Goal: Obtain resource: Download file/media

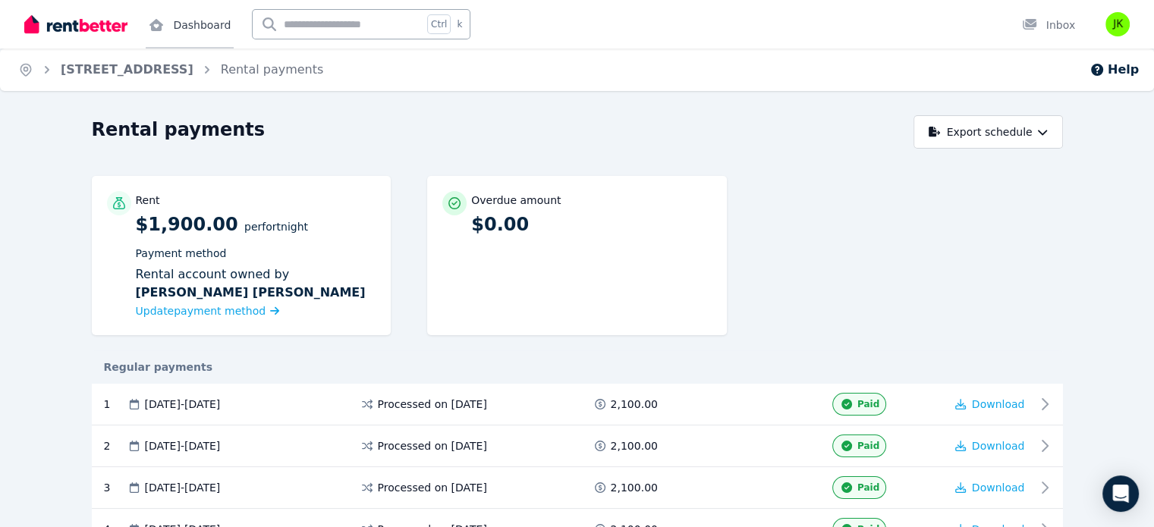
click at [179, 36] on link "Dashboard" at bounding box center [190, 24] width 88 height 49
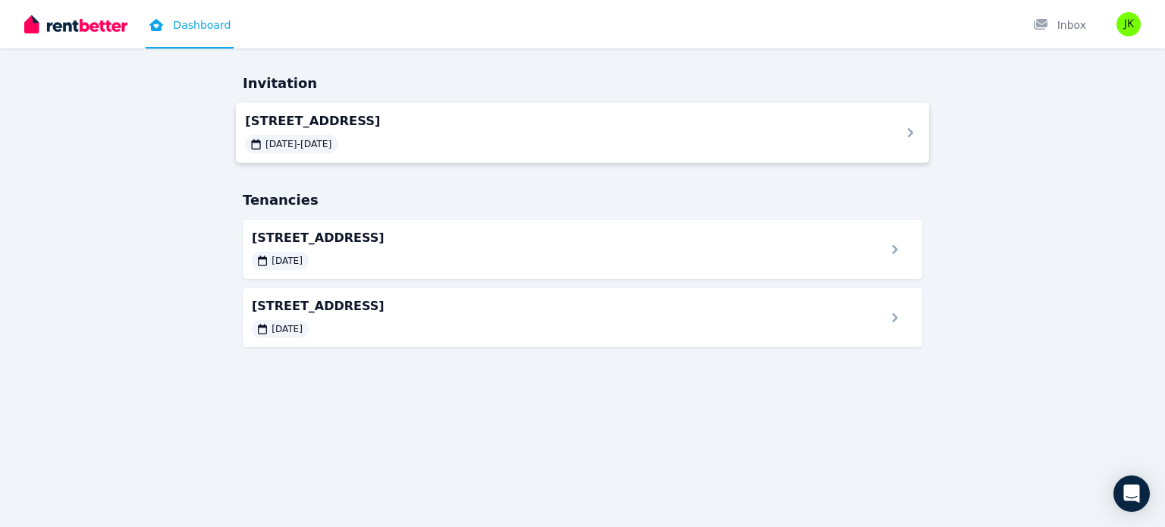
click at [531, 131] on div "7/[STREET_ADDRESS] [DATE] - [DATE]" at bounding box center [563, 132] width 637 height 42
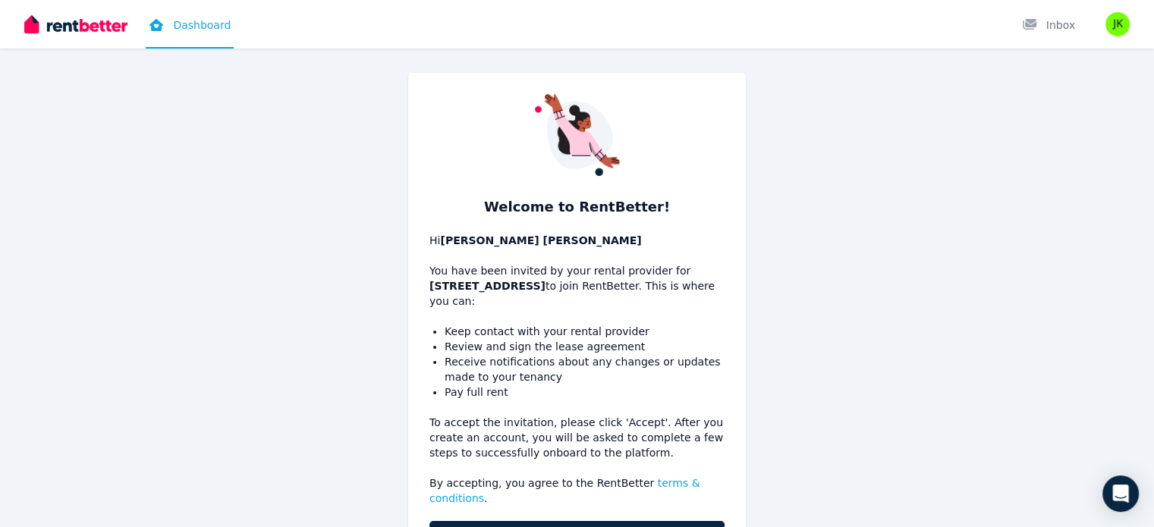
scroll to position [94, 0]
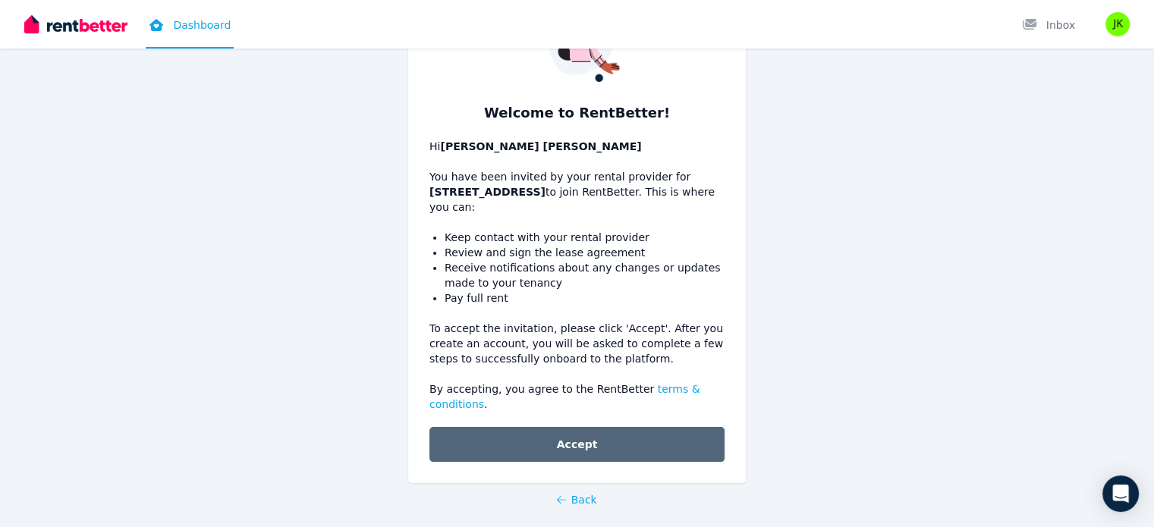
click at [482, 428] on button "Accept" at bounding box center [576, 444] width 295 height 35
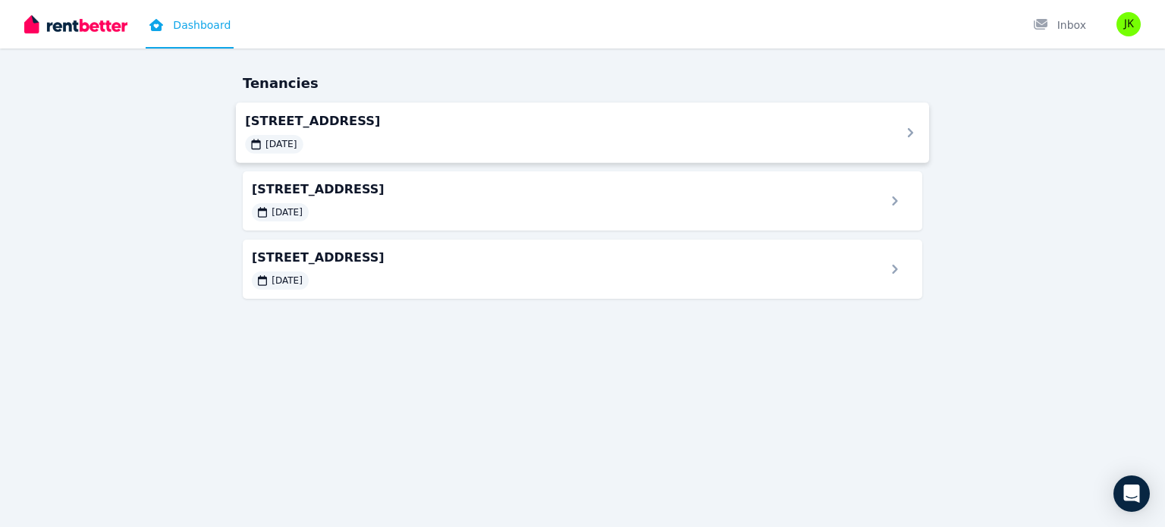
click at [874, 130] on span "[STREET_ADDRESS]" at bounding box center [563, 120] width 637 height 18
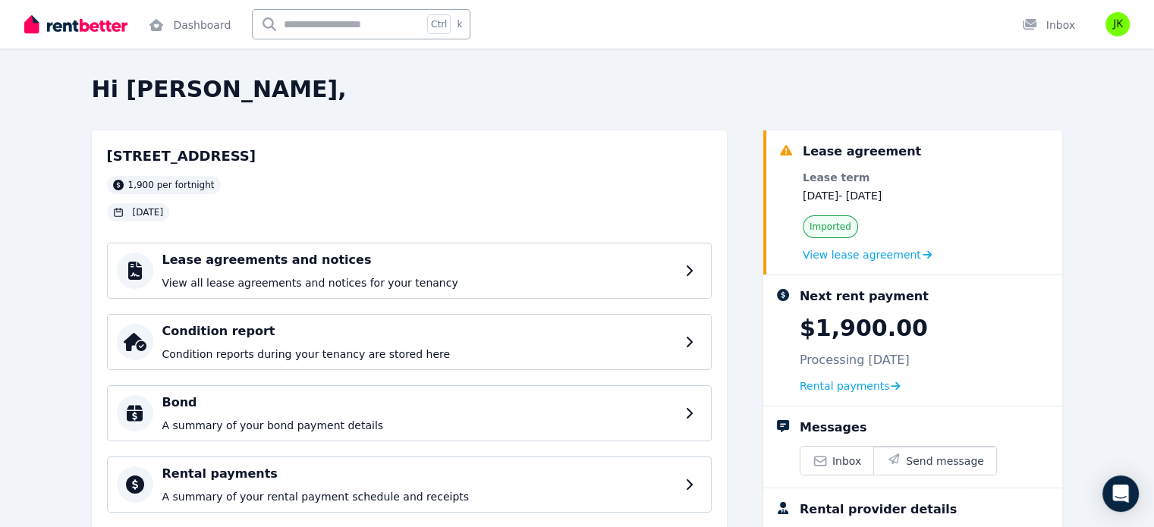
scroll to position [184, 0]
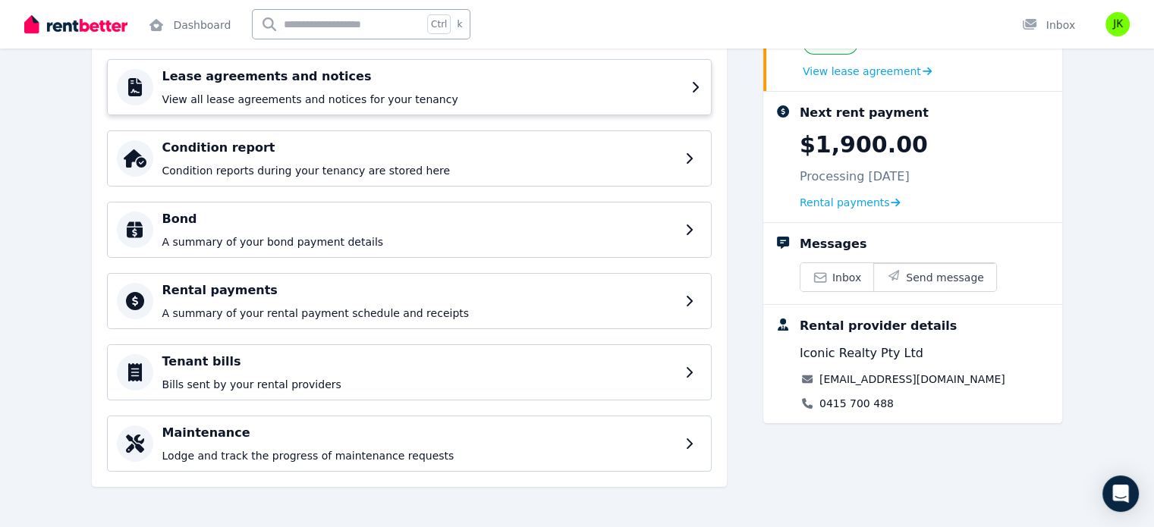
click at [706, 83] on div "Lease agreements and notices View all lease agreements and notices for your ten…" at bounding box center [409, 87] width 604 height 56
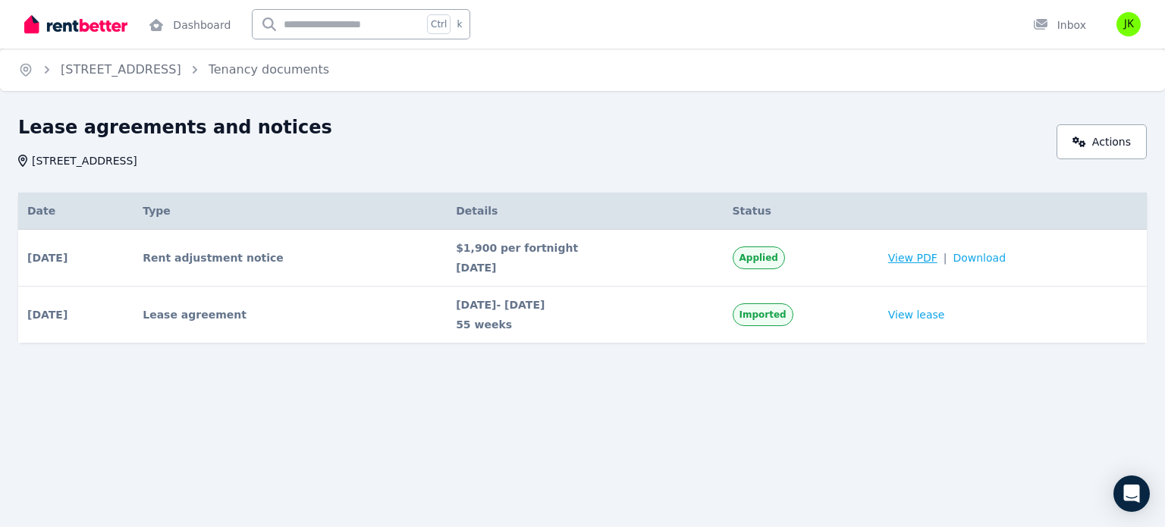
click at [912, 257] on span "View PDF" at bounding box center [912, 257] width 49 height 15
click at [927, 254] on span "View PDF" at bounding box center [912, 257] width 49 height 15
click at [986, 253] on span "Download" at bounding box center [979, 257] width 53 height 15
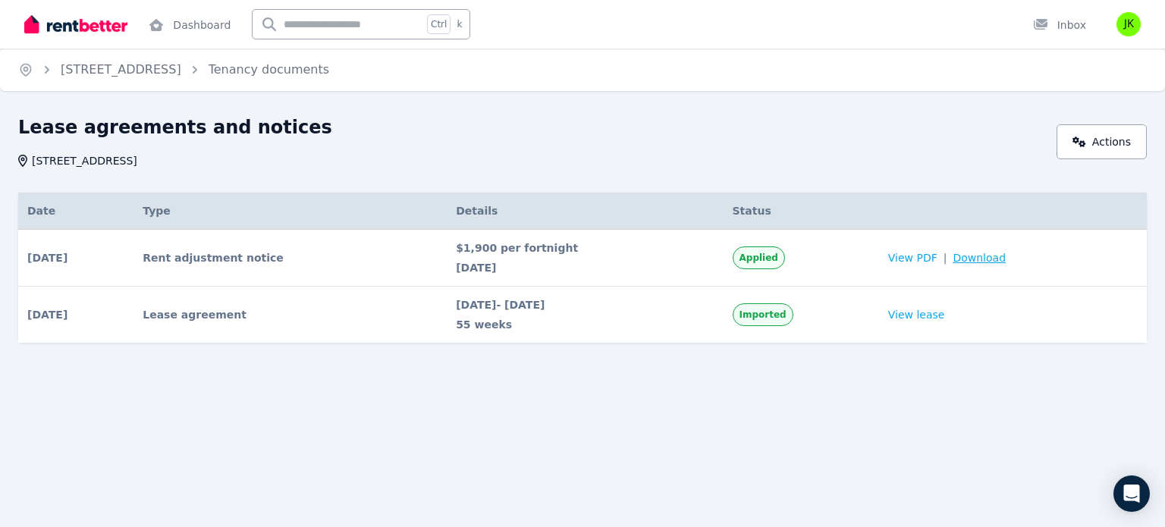
click at [986, 253] on span "Download" at bounding box center [979, 257] width 53 height 15
click at [506, 258] on div "$1,900 per fortnight [DATE]" at bounding box center [585, 257] width 258 height 35
click at [911, 318] on link "View lease" at bounding box center [916, 314] width 57 height 15
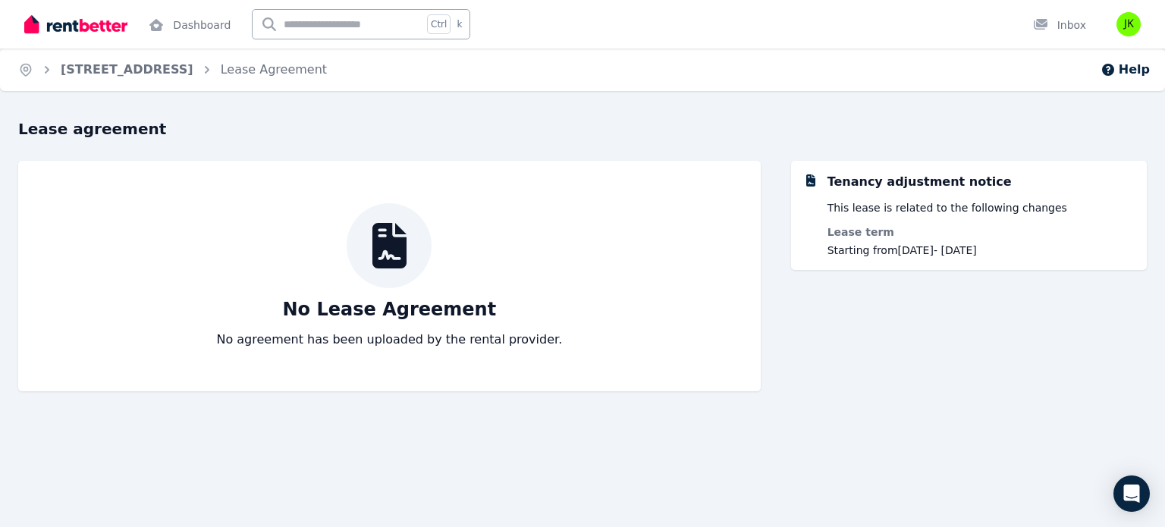
click at [168, 78] on span "[STREET_ADDRESS]" at bounding box center [127, 70] width 133 height 18
click at [168, 69] on link "[STREET_ADDRESS]" at bounding box center [127, 69] width 133 height 14
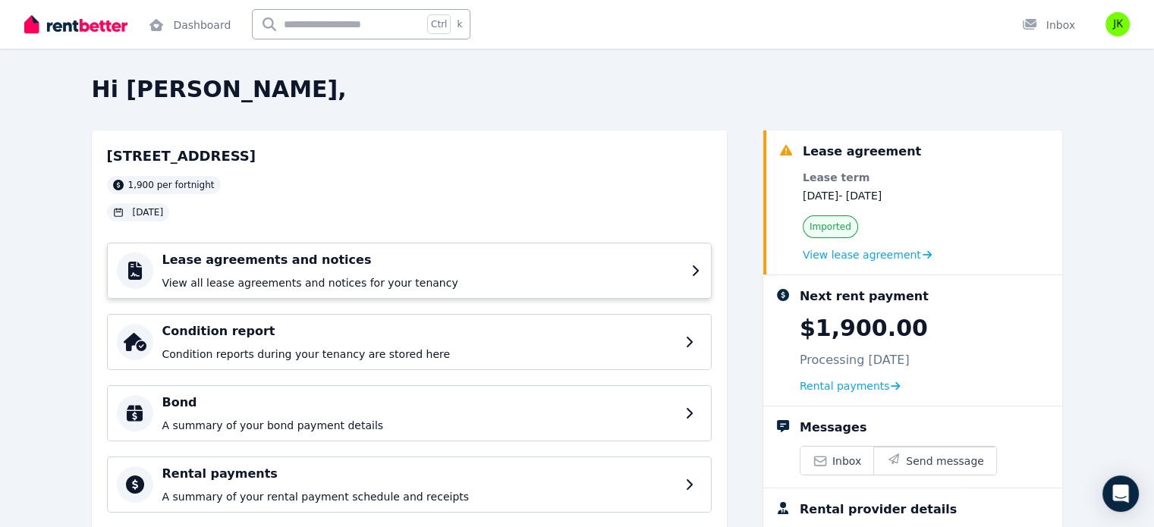
click at [650, 265] on h4 "Lease agreements and notices" at bounding box center [422, 260] width 520 height 18
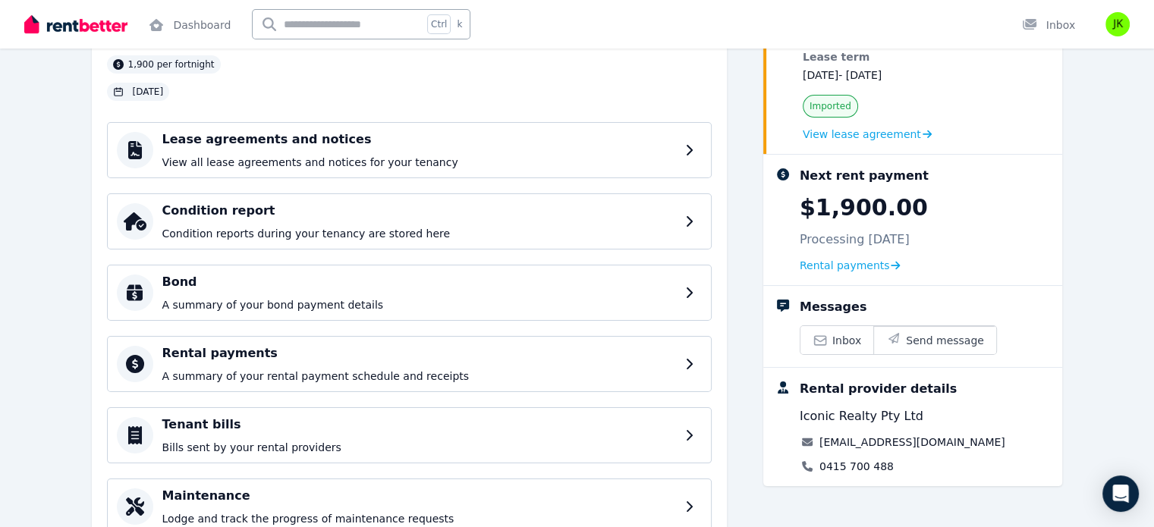
scroll to position [121, 0]
click at [199, 126] on div "Lease agreements and notices View all lease agreements and notices for your ten…" at bounding box center [409, 149] width 604 height 56
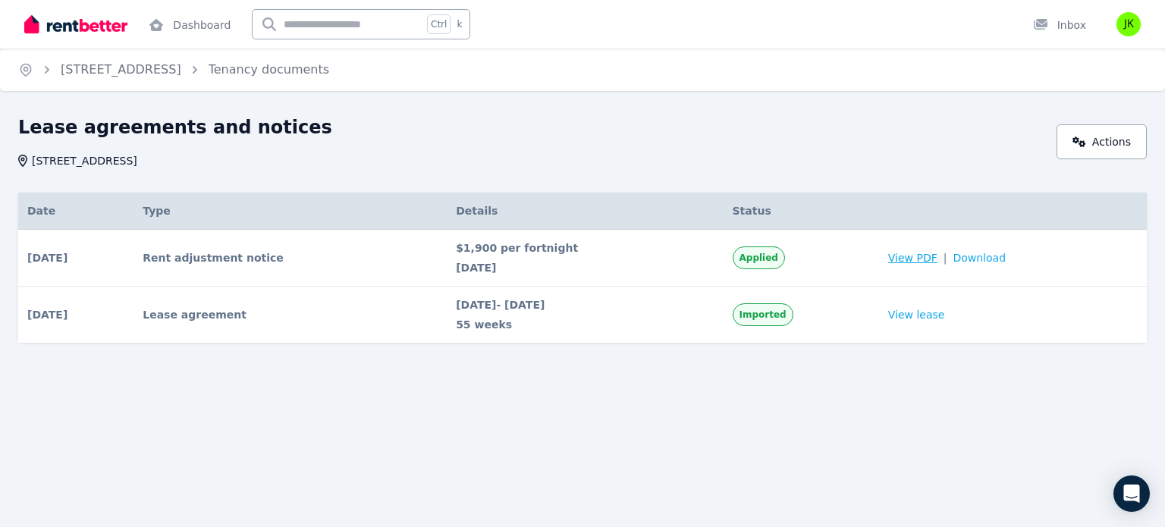
click at [923, 261] on span "View PDF" at bounding box center [912, 257] width 49 height 15
click at [922, 310] on link "View lease" at bounding box center [916, 314] width 57 height 15
click at [983, 264] on span "Download" at bounding box center [979, 257] width 53 height 15
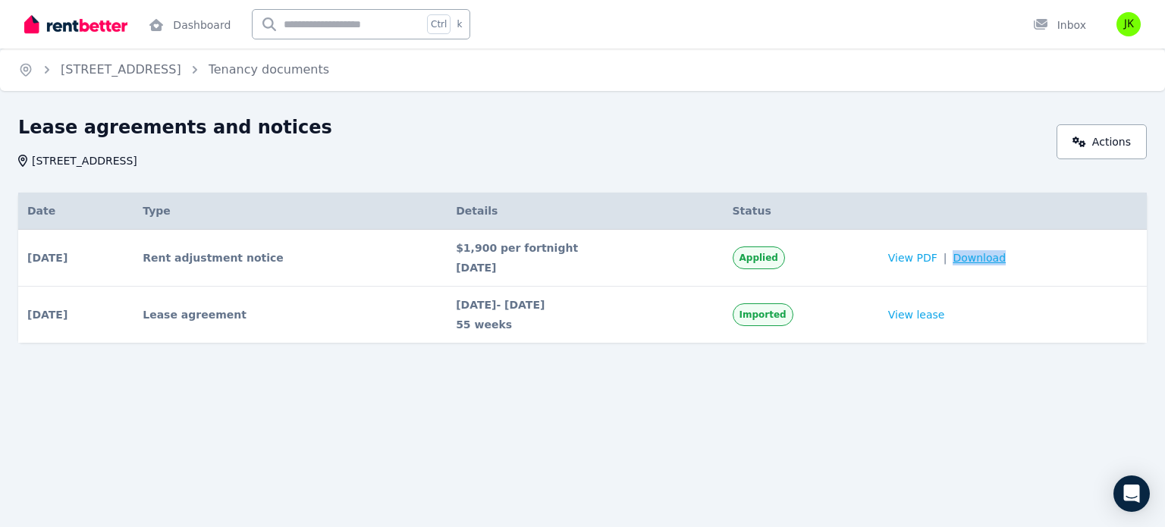
click at [983, 264] on span "Download" at bounding box center [979, 257] width 53 height 15
click at [193, 11] on link "Dashboard" at bounding box center [190, 24] width 88 height 49
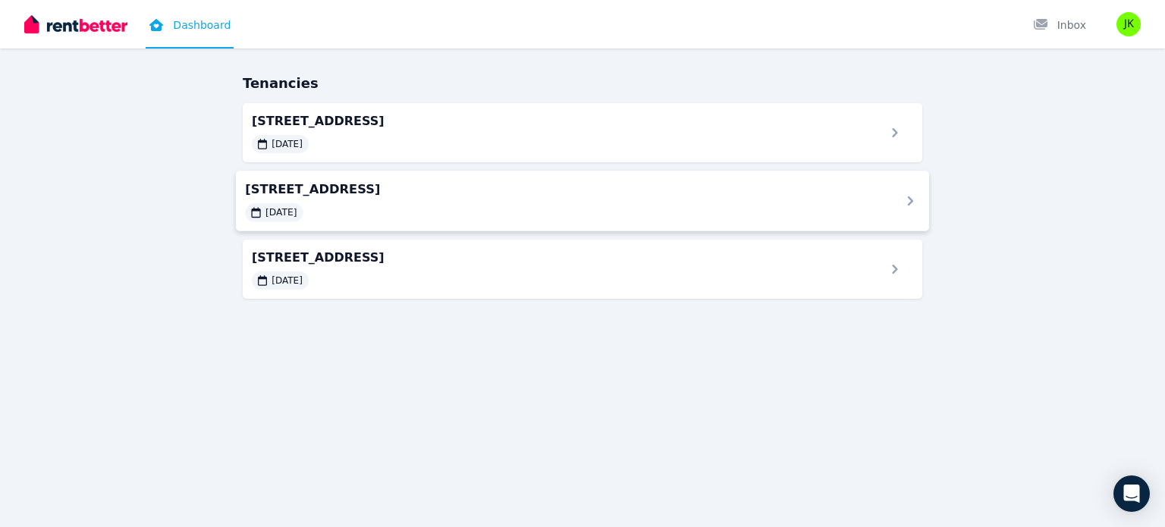
click at [410, 177] on div "7/[GEOGRAPHIC_DATA], [GEOGRAPHIC_DATA] [DATE]" at bounding box center [582, 201] width 693 height 61
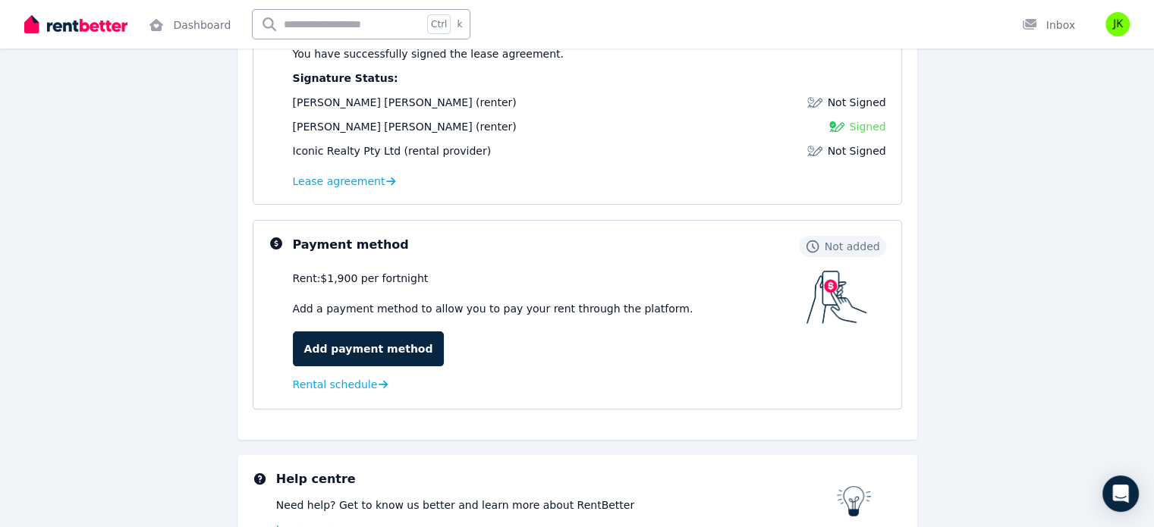
scroll to position [243, 0]
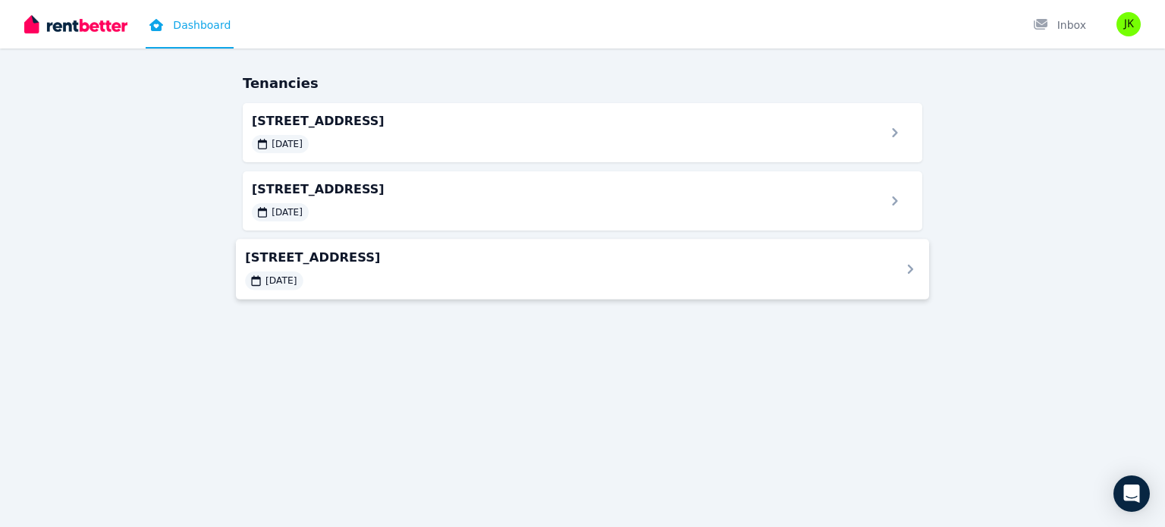
click at [360, 250] on span "[STREET_ADDRESS]" at bounding box center [563, 257] width 637 height 18
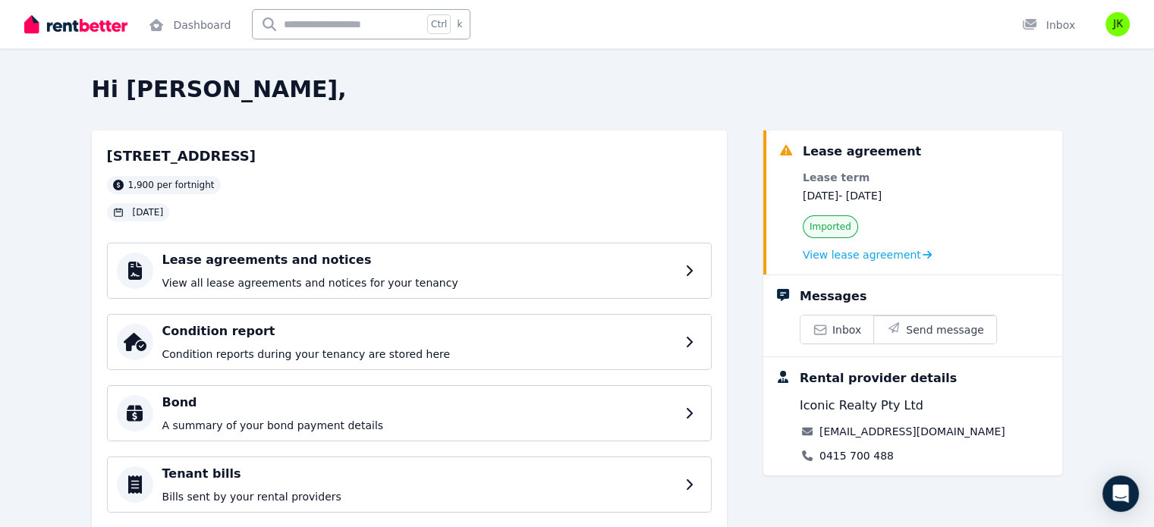
click at [360, 251] on h4 "Lease agreements and notices" at bounding box center [418, 260] width 513 height 18
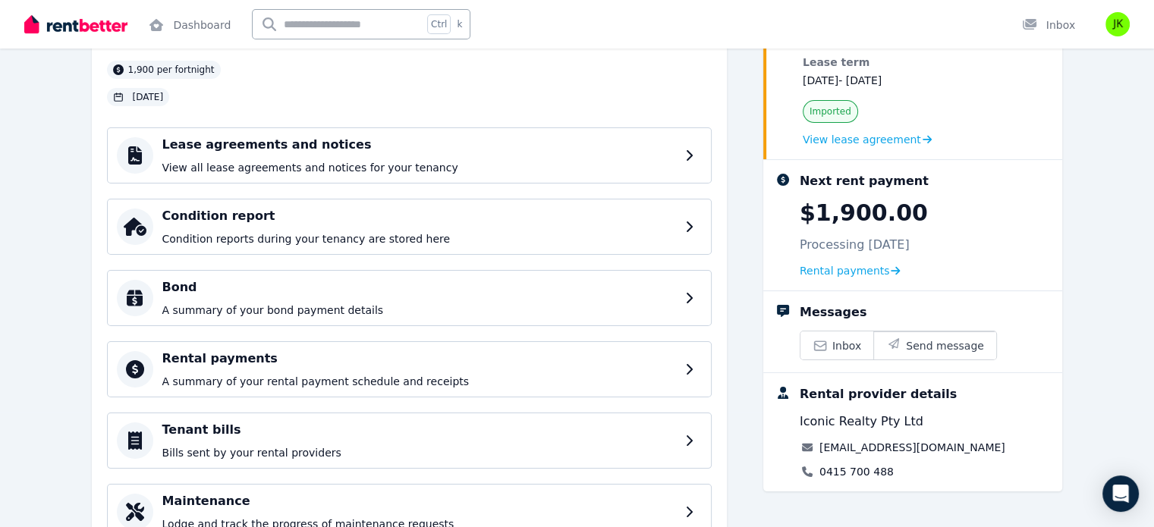
scroll to position [90, 0]
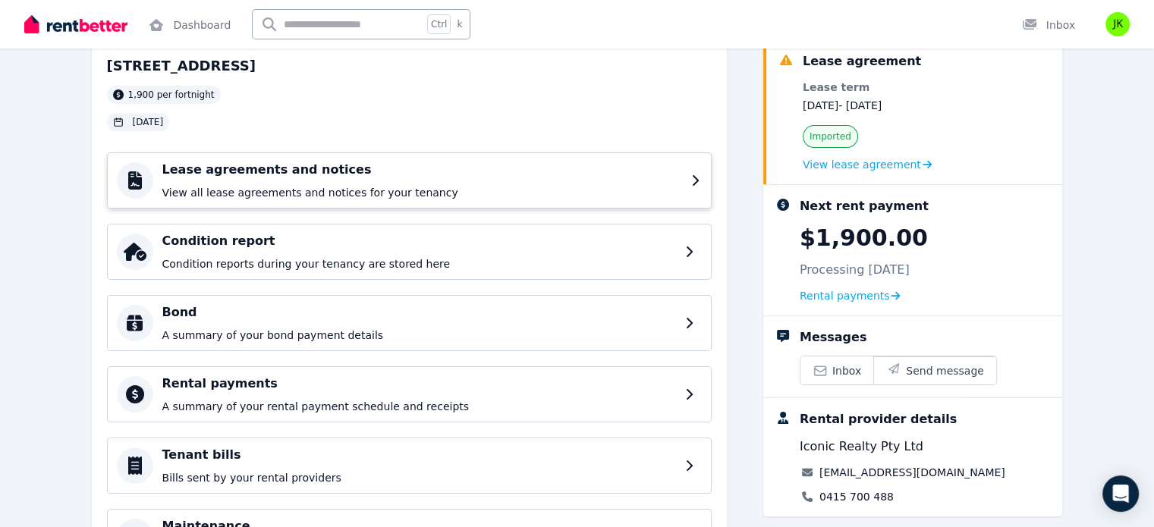
click at [462, 163] on h4 "Lease agreements and notices" at bounding box center [422, 170] width 520 height 18
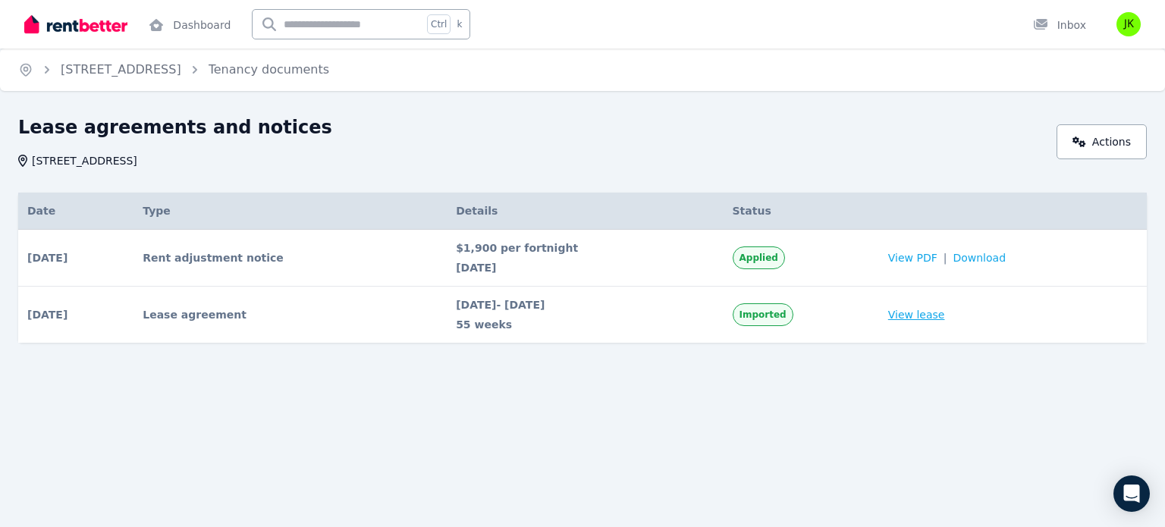
click at [913, 321] on link "View lease" at bounding box center [916, 314] width 57 height 15
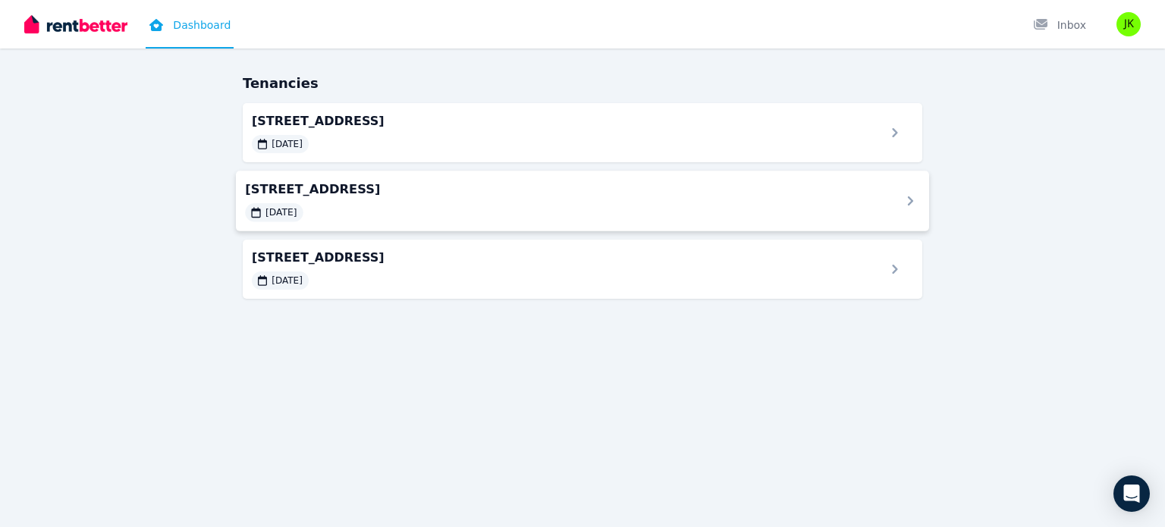
click at [499, 196] on span "[STREET_ADDRESS]" at bounding box center [563, 189] width 637 height 18
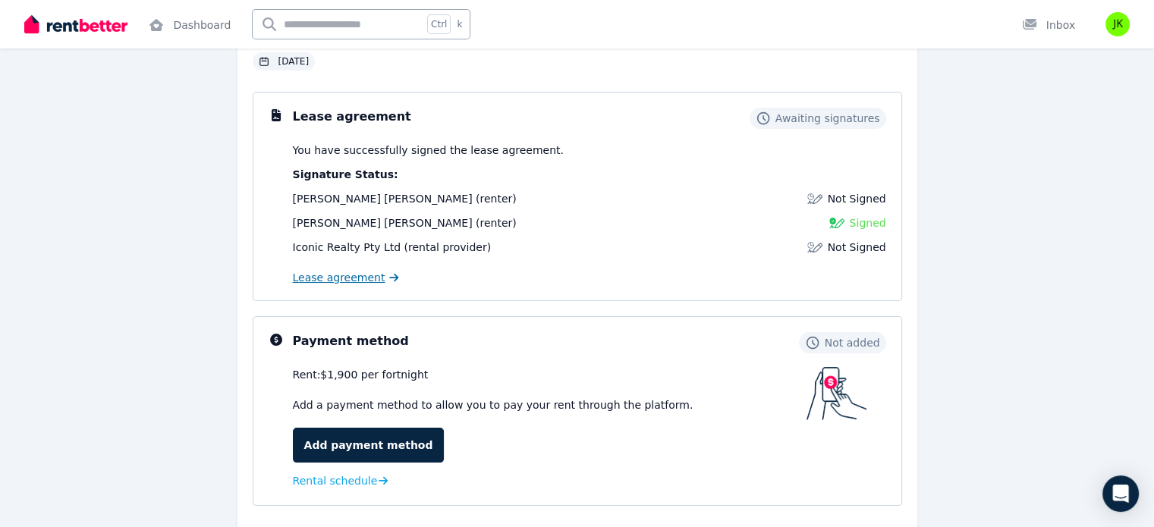
scroll to position [150, 0]
click at [349, 284] on span "Lease agreement" at bounding box center [339, 278] width 93 height 15
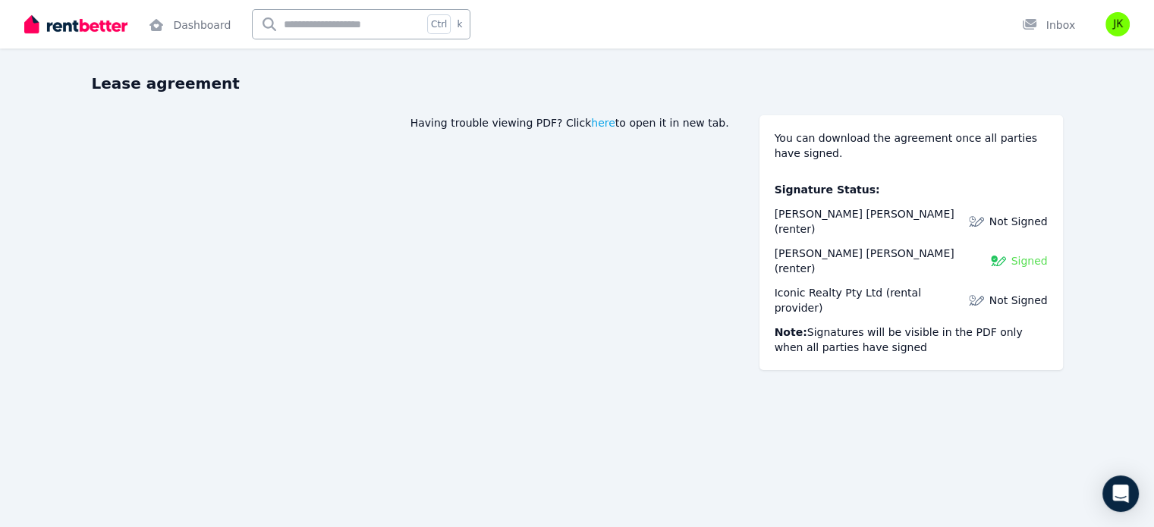
scroll to position [45, 0]
click at [615, 127] on span "here" at bounding box center [603, 123] width 24 height 15
